Goal: Task Accomplishment & Management: Use online tool/utility

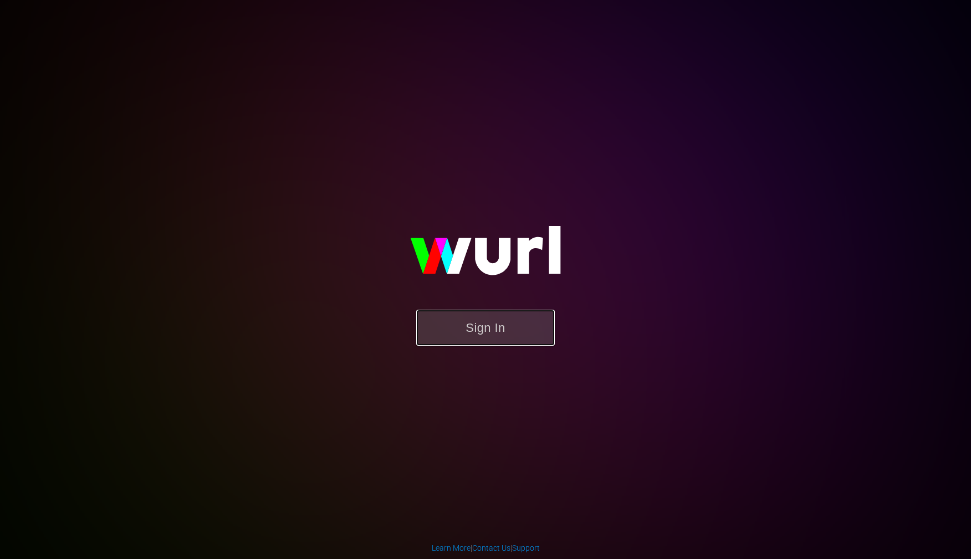
click at [501, 331] on button "Sign In" at bounding box center [485, 328] width 139 height 36
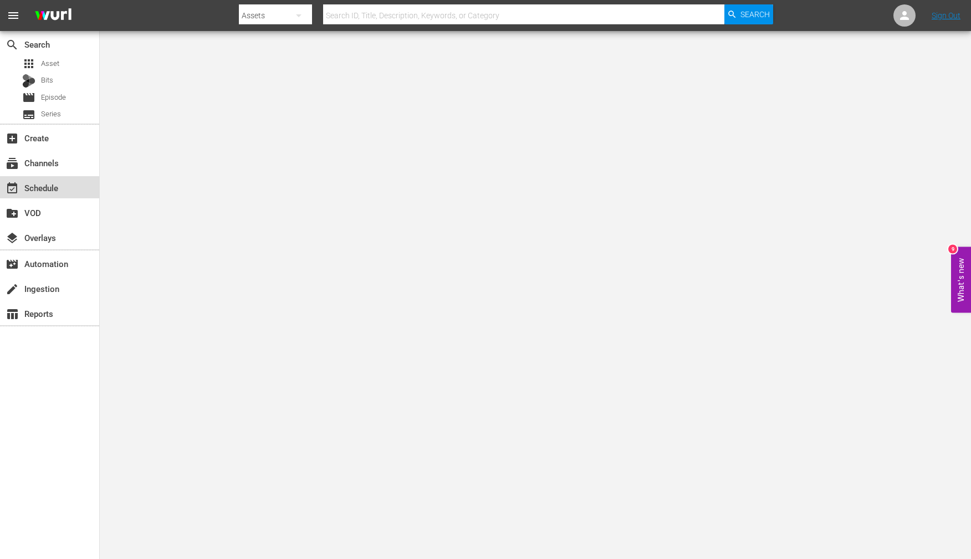
click at [42, 190] on div "event_available Schedule" at bounding box center [31, 186] width 62 height 10
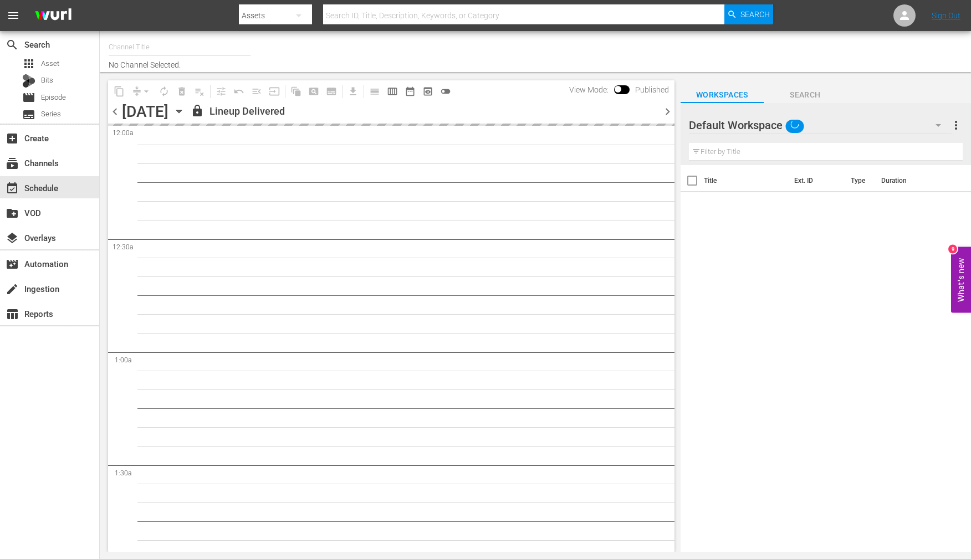
type input "AIR & SPACE (1684)"
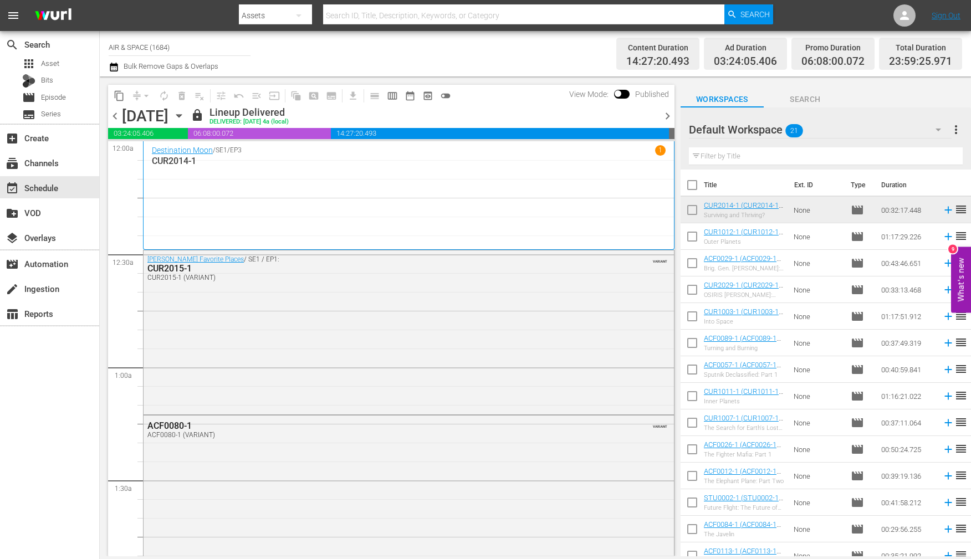
click at [181, 115] on icon "button" at bounding box center [178, 116] width 5 height 3
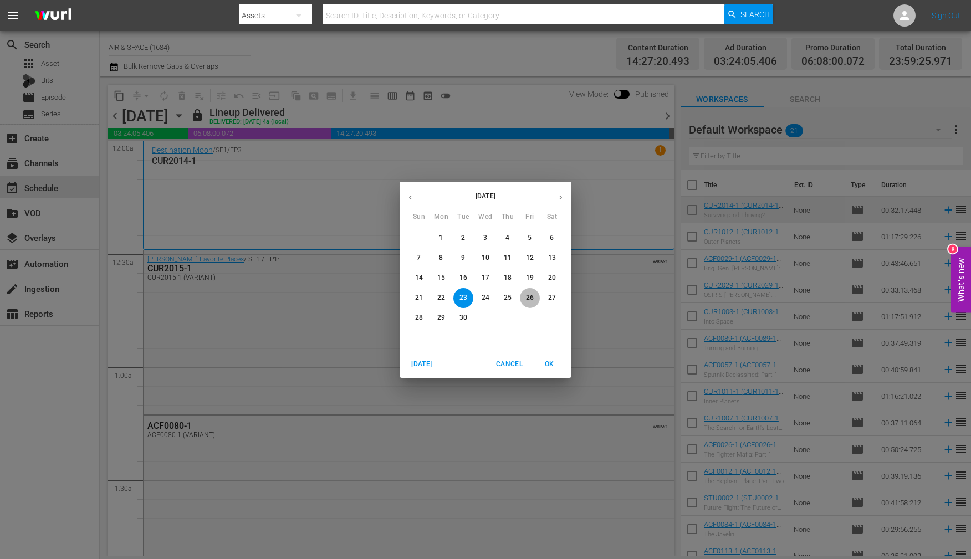
click at [529, 295] on p "26" at bounding box center [530, 297] width 8 height 9
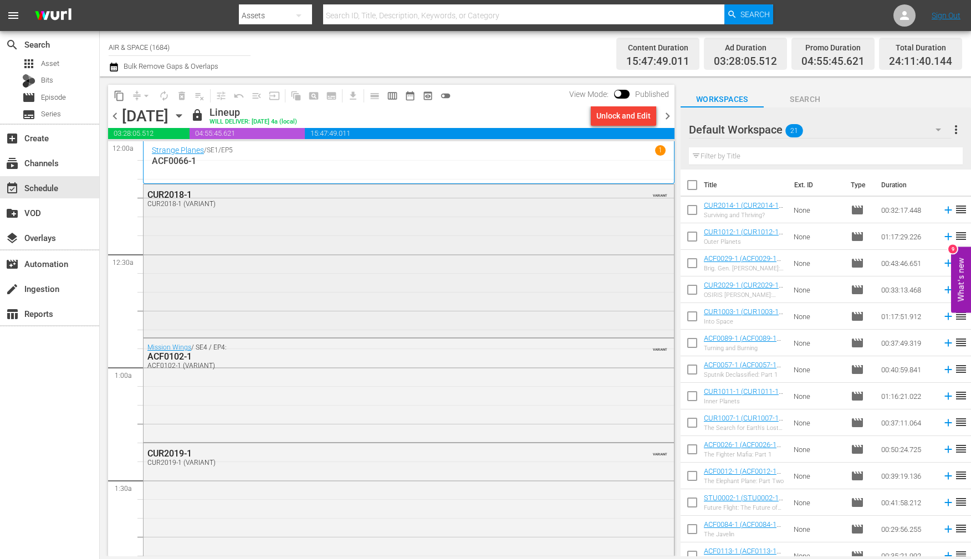
click at [167, 191] on div "CUR2018-1" at bounding box center [378, 195] width 463 height 11
